Goal: Information Seeking & Learning: Learn about a topic

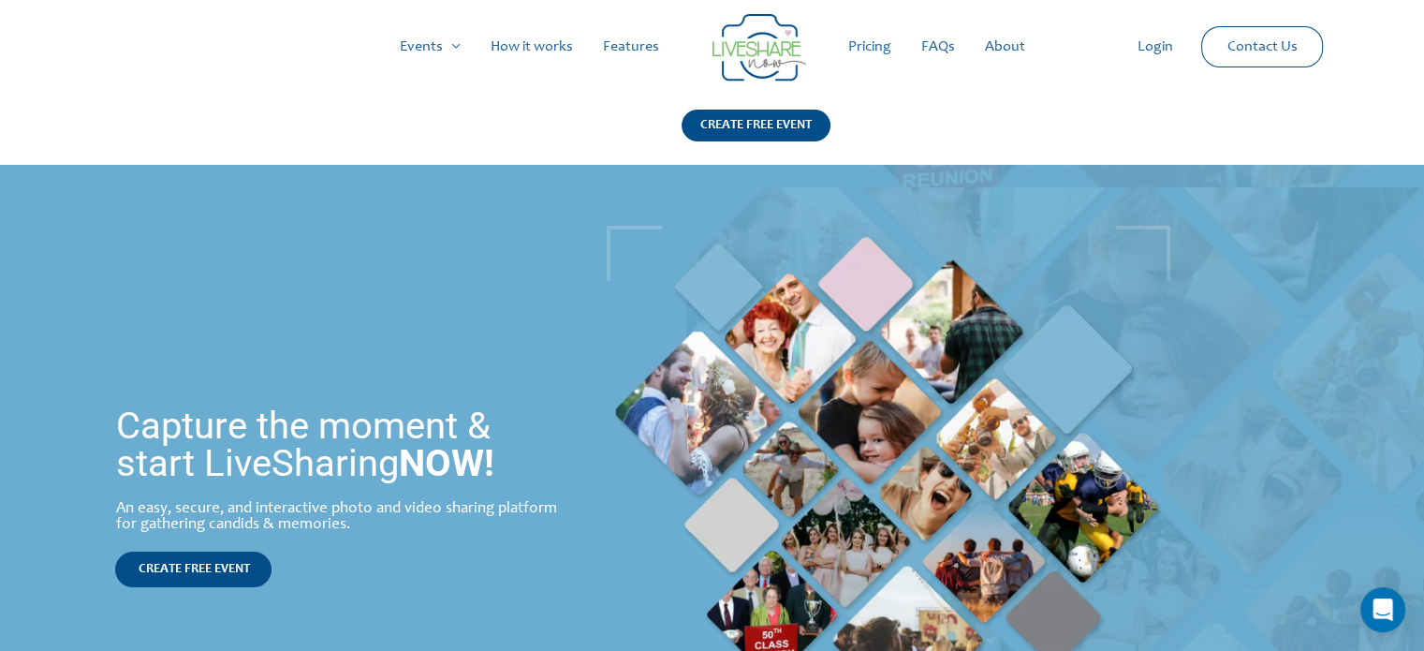
click at [469, 293] on div "Capture the moment & start LiveSharing NOW! An easy, secure, and interactive ph…" at bounding box center [343, 497] width 686 height 664
click at [547, 59] on link "How it works" at bounding box center [532, 47] width 112 height 60
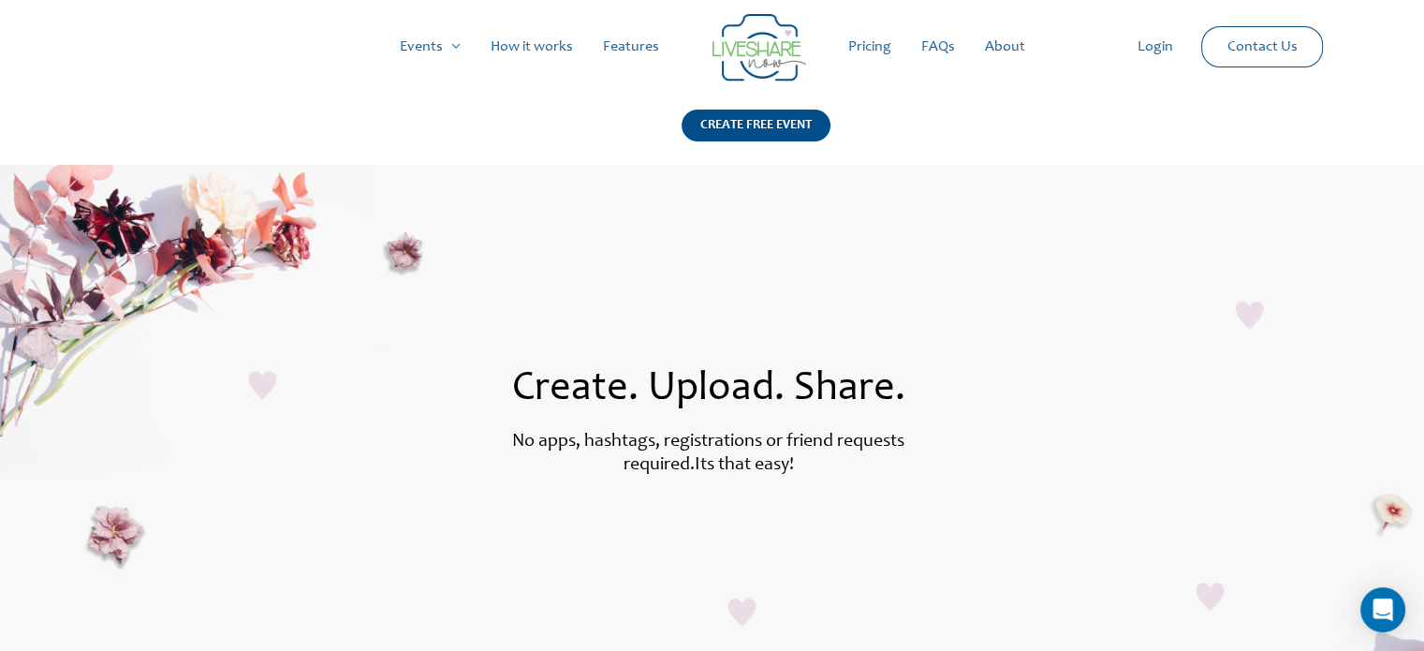
click at [525, 55] on link "How it works" at bounding box center [532, 47] width 112 height 60
click at [532, 25] on link "How it works" at bounding box center [532, 47] width 112 height 60
click at [427, 55] on link "Events" at bounding box center [430, 47] width 91 height 60
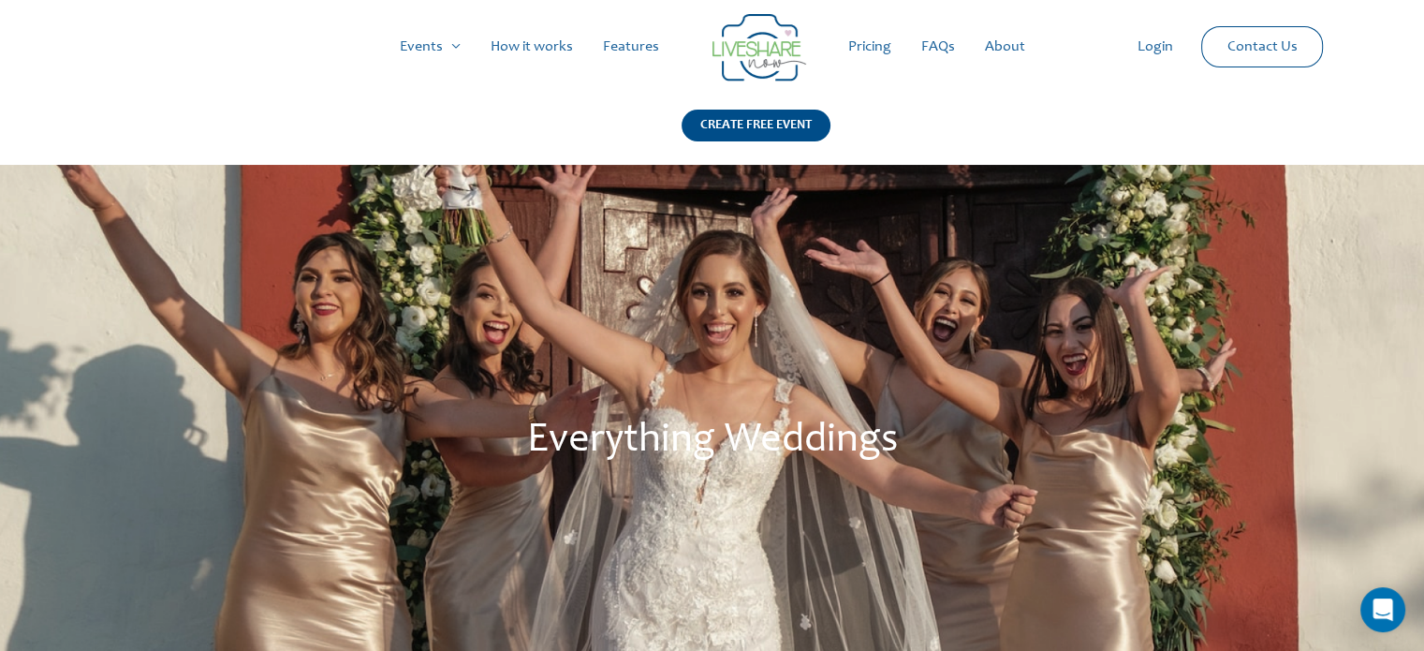
click at [541, 52] on link "How it works" at bounding box center [532, 47] width 112 height 60
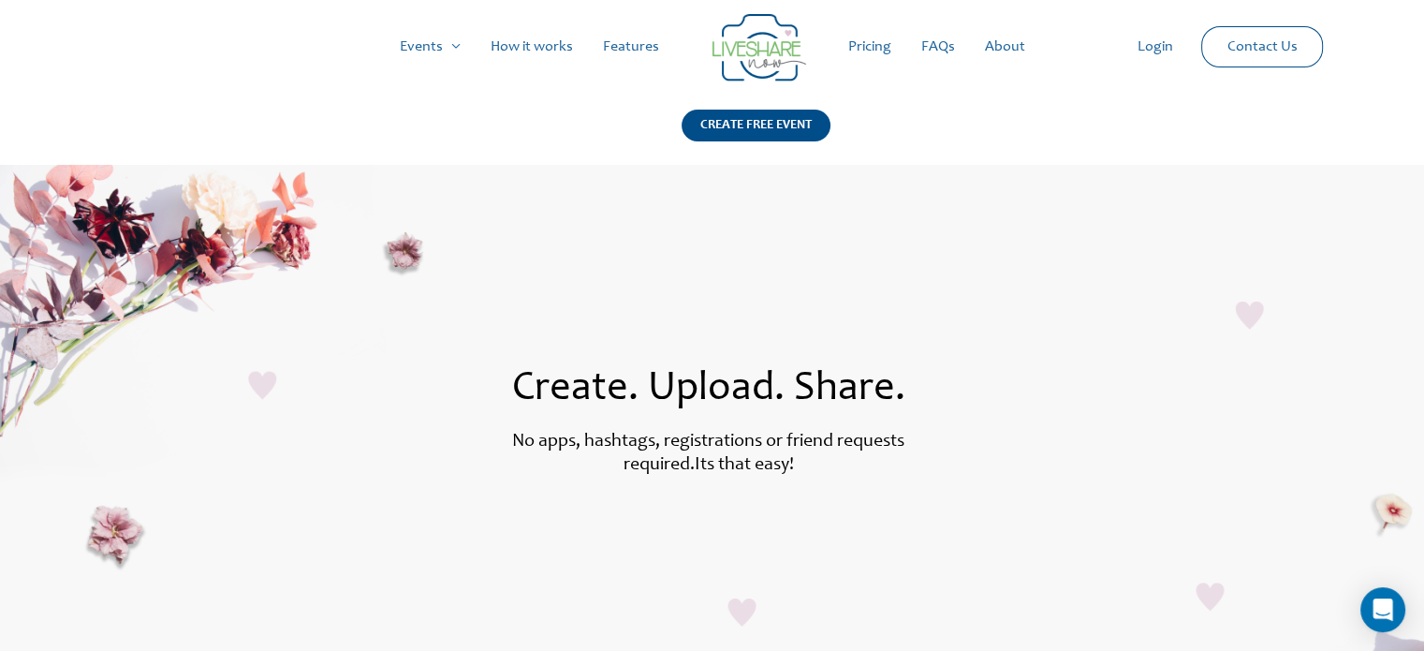
click at [630, 52] on link "Features" at bounding box center [631, 47] width 86 height 60
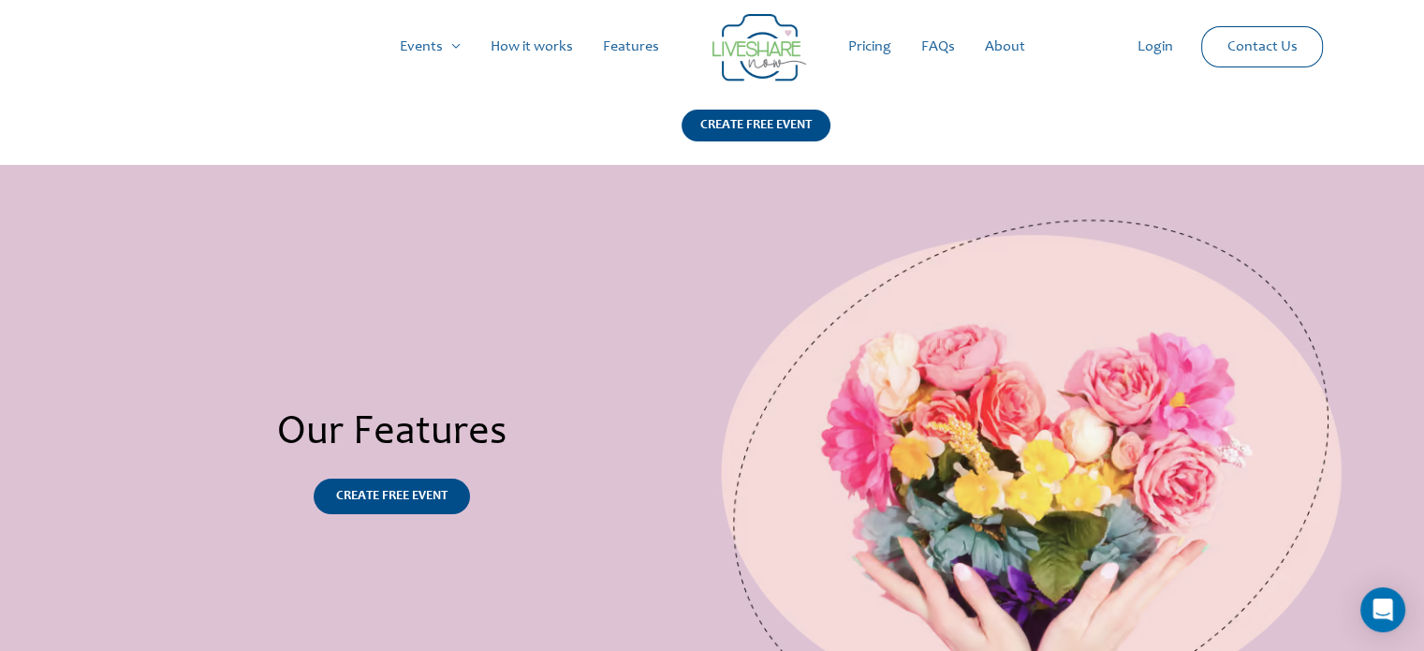
click at [876, 35] on link "Pricing" at bounding box center [869, 47] width 73 height 60
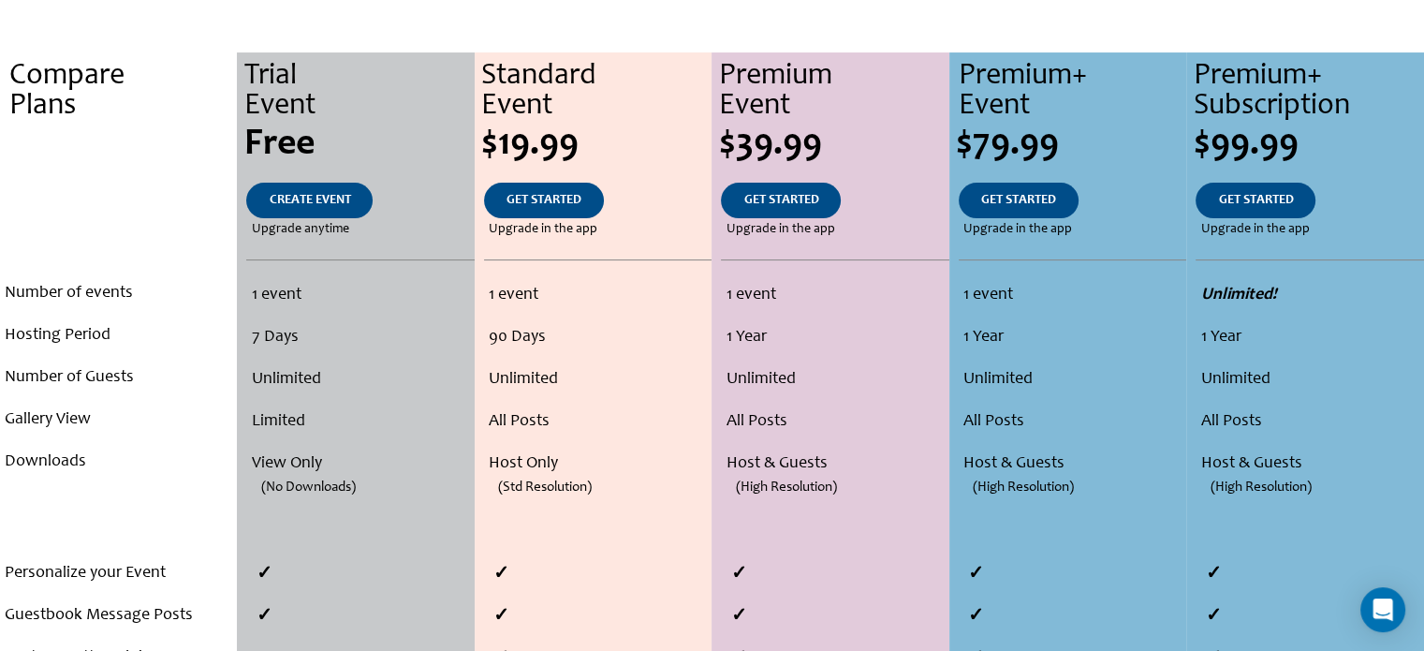
scroll to position [386, 0]
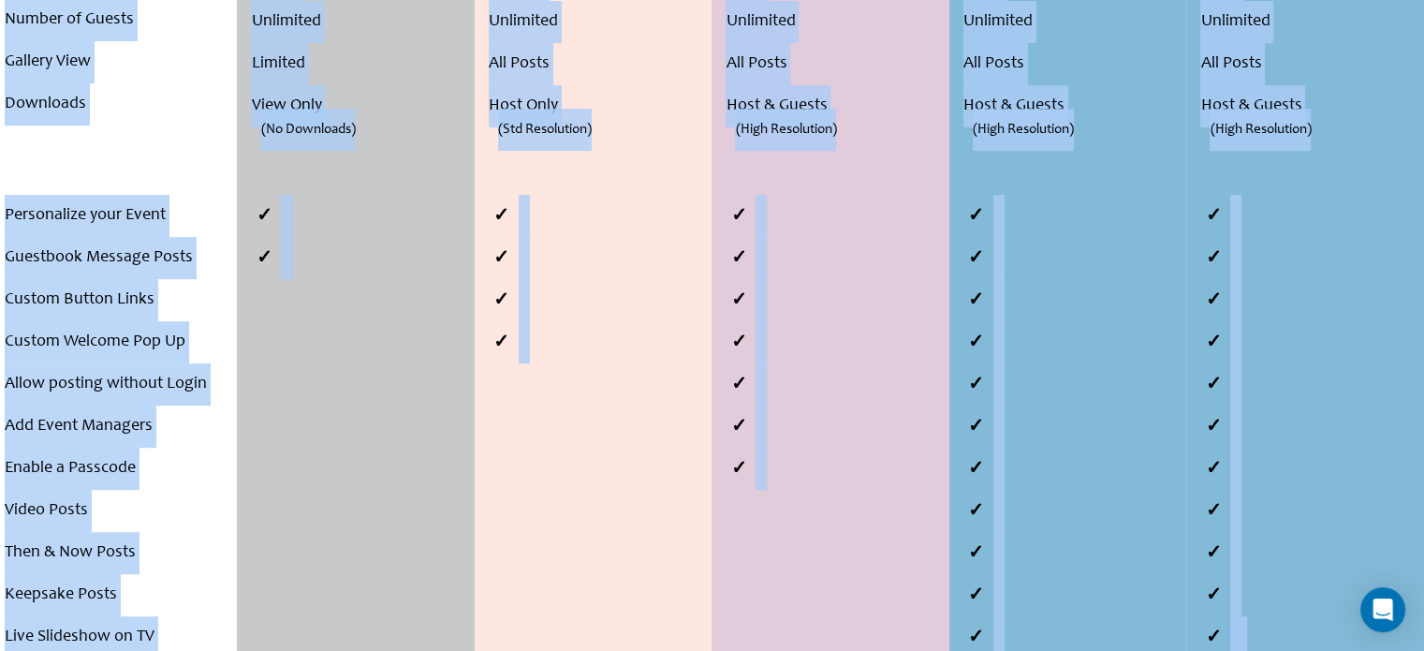
click at [944, 484] on li at bounding box center [835, 469] width 228 height 42
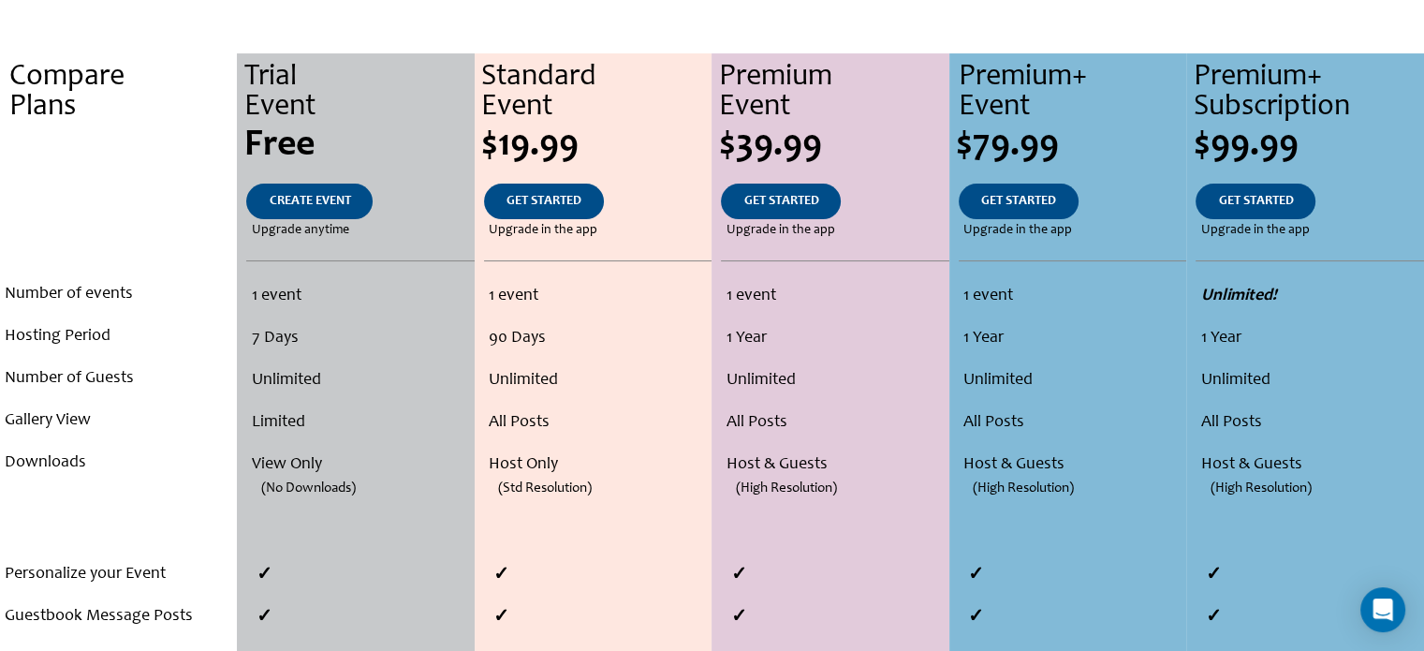
scroll to position [0, 0]
